Goal: Task Accomplishment & Management: Manage account settings

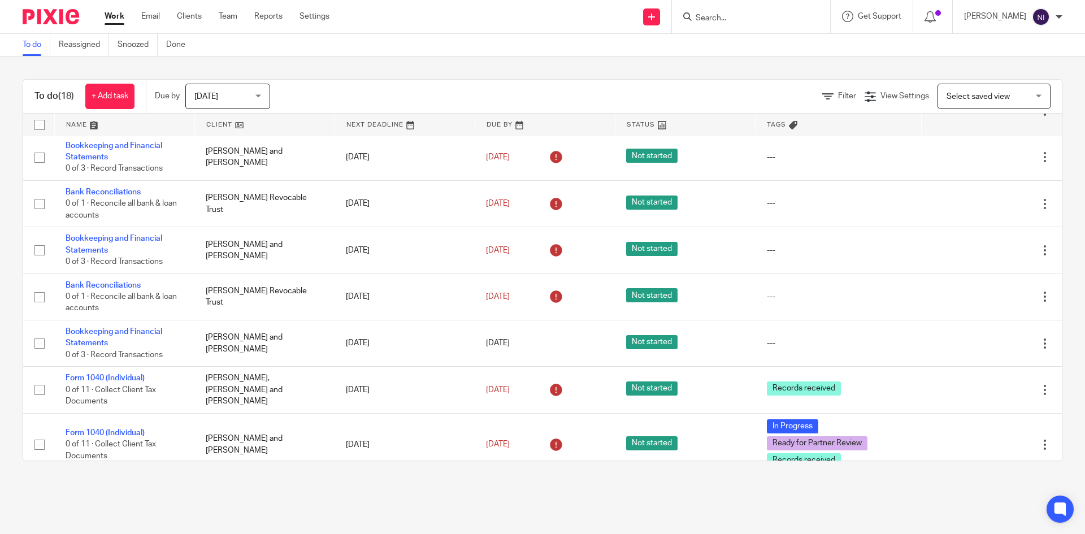
scroll to position [562, 0]
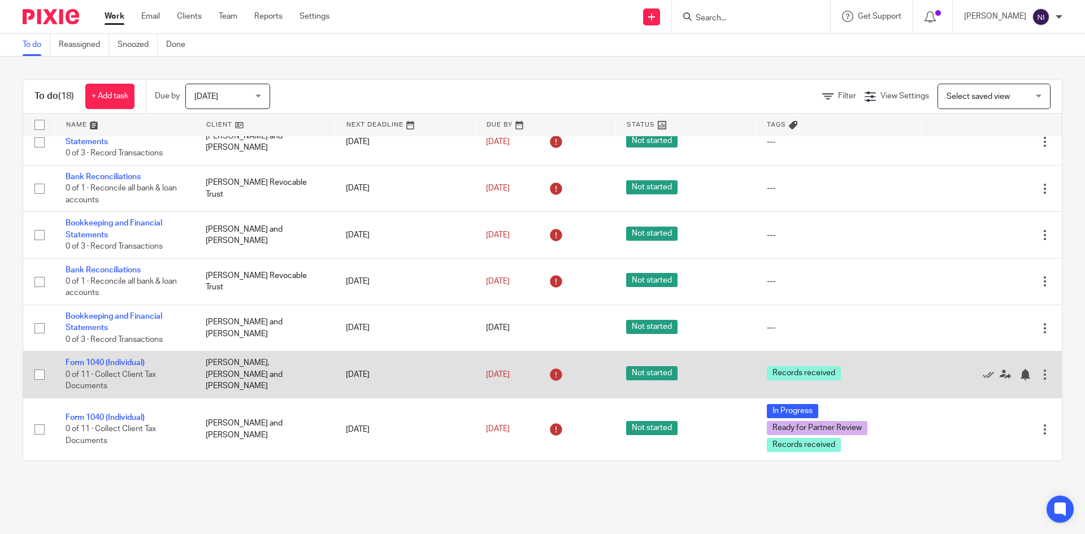
click at [767, 375] on span "Records received" at bounding box center [804, 373] width 74 height 14
click at [133, 362] on link "Form 1040 (Individual)" at bounding box center [105, 363] width 79 height 8
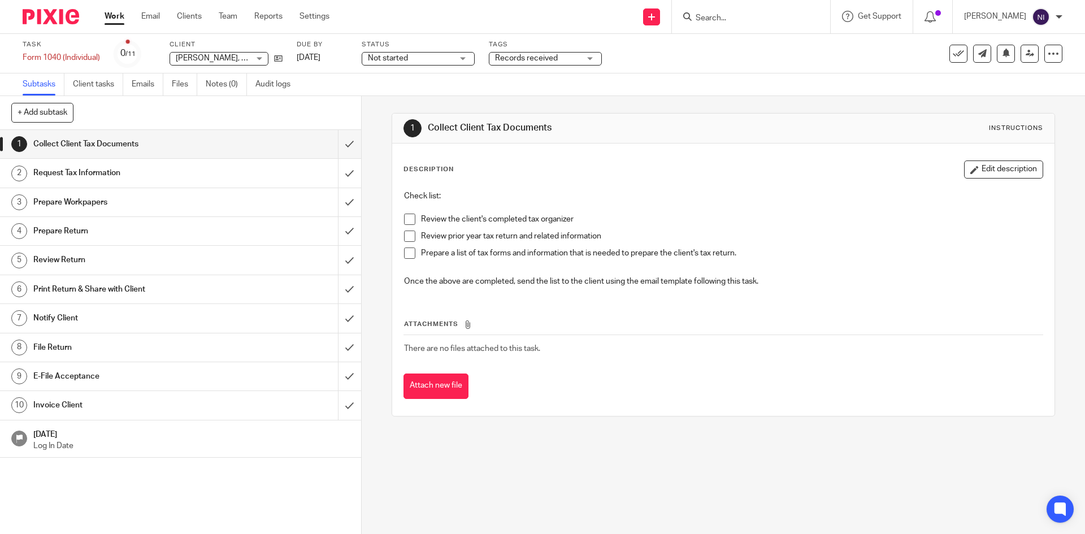
click at [465, 59] on div "Not started Not started" at bounding box center [418, 59] width 113 height 14
click at [598, 56] on div "Records received" at bounding box center [545, 59] width 113 height 14
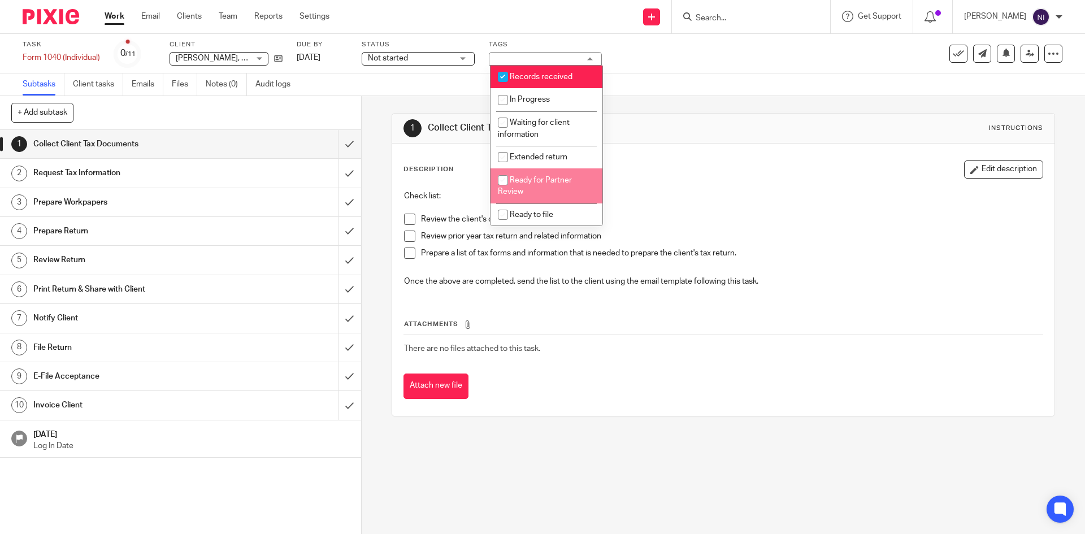
click at [500, 177] on input "checkbox" at bounding box center [502, 179] width 21 height 21
checkbox input "true"
click at [464, 63] on div "Not started Not started" at bounding box center [418, 59] width 113 height 14
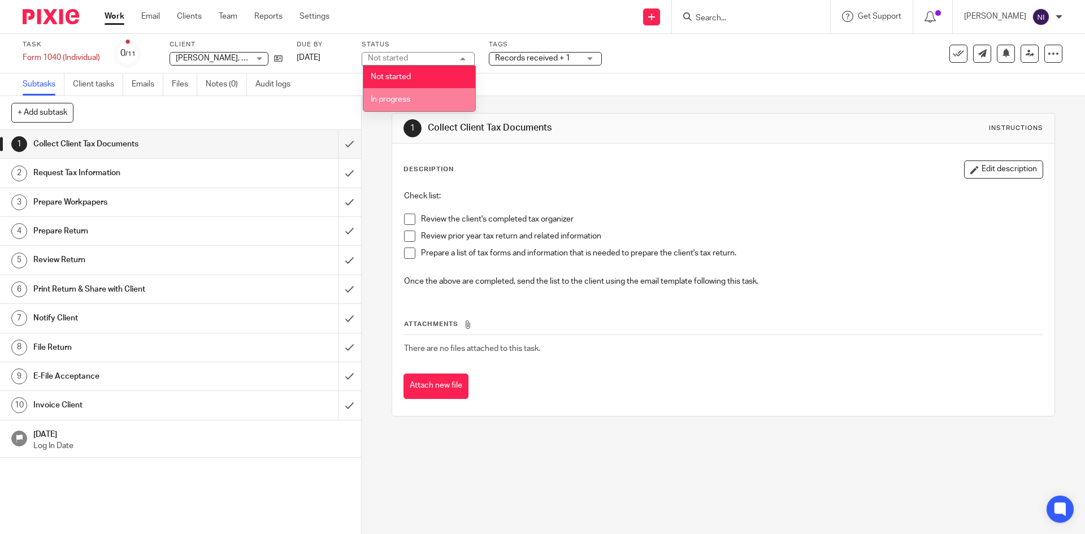
click at [411, 93] on li "In progress" at bounding box center [419, 99] width 112 height 23
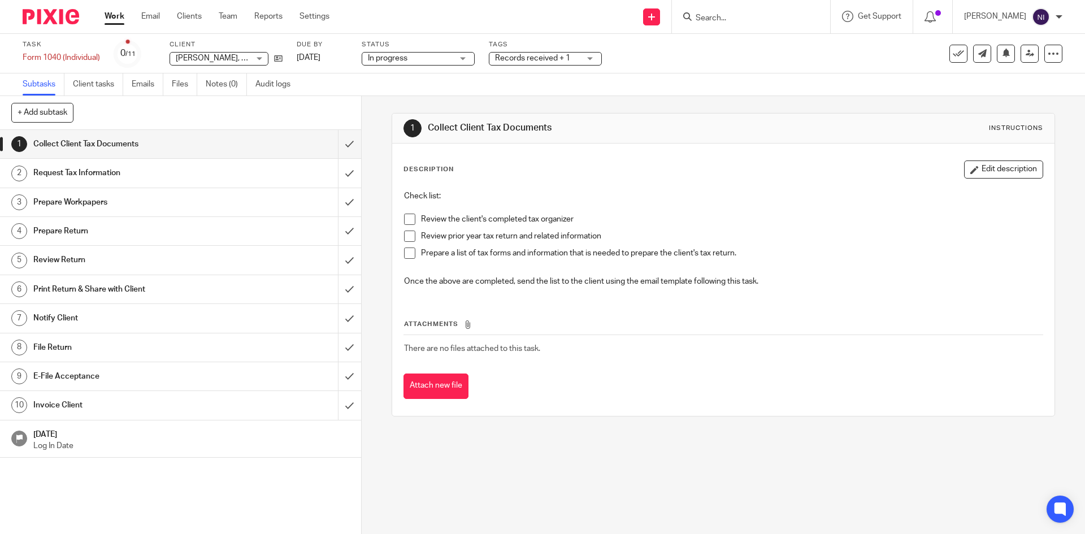
click at [122, 16] on link "Work" at bounding box center [115, 16] width 20 height 11
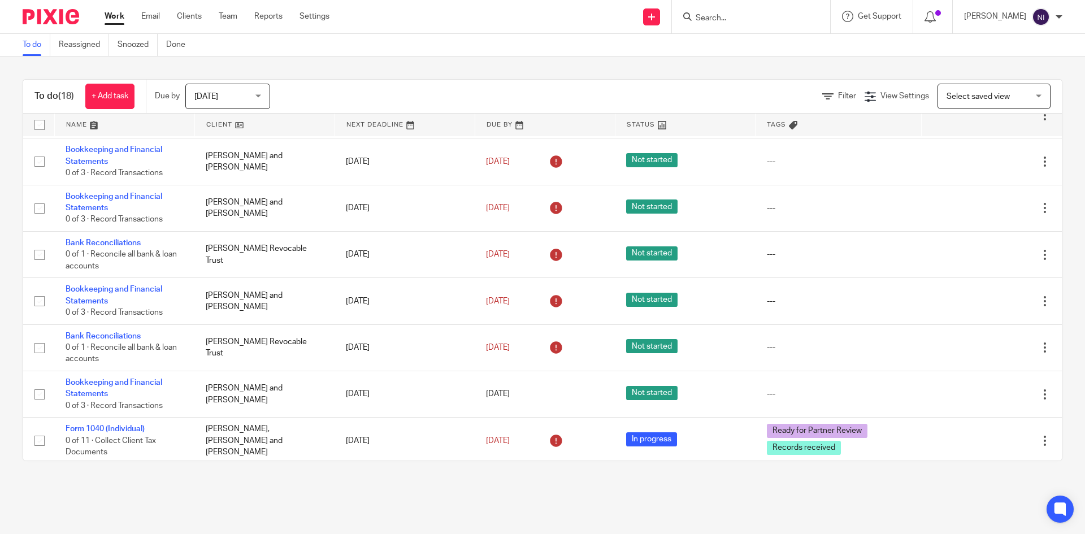
scroll to position [562, 0]
